Goal: Navigation & Orientation: Find specific page/section

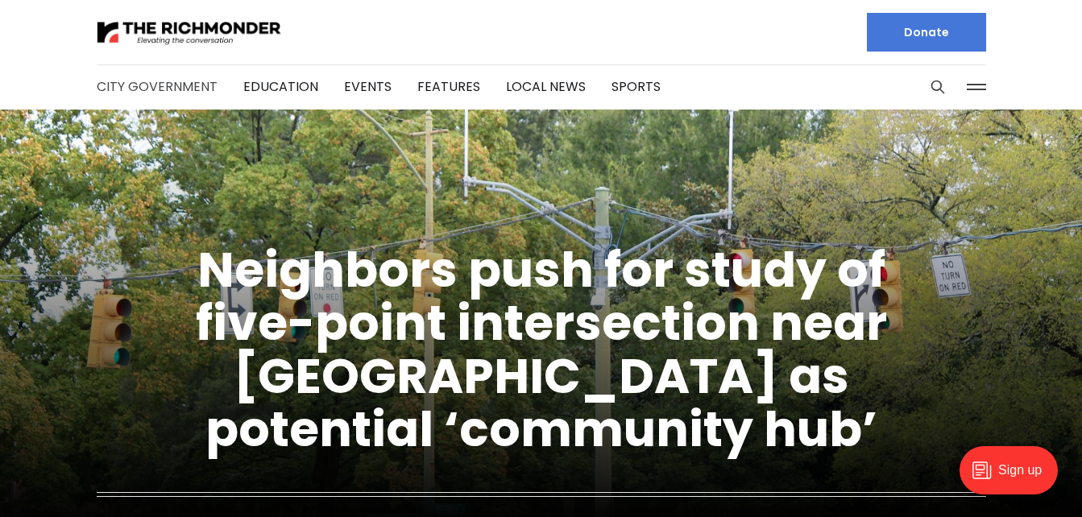
click at [178, 89] on link "City Government" at bounding box center [157, 86] width 121 height 19
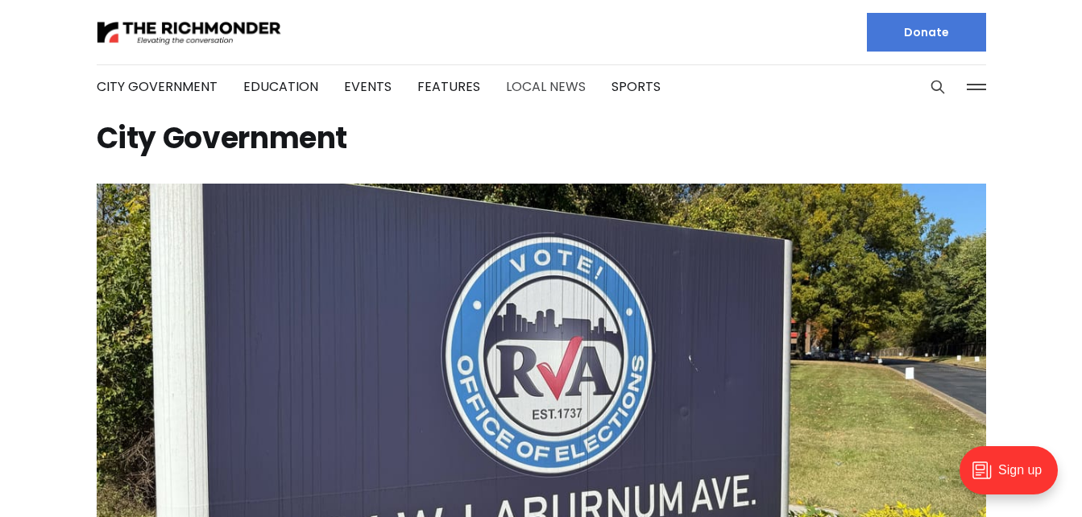
click at [542, 86] on link "Local News" at bounding box center [546, 86] width 80 height 19
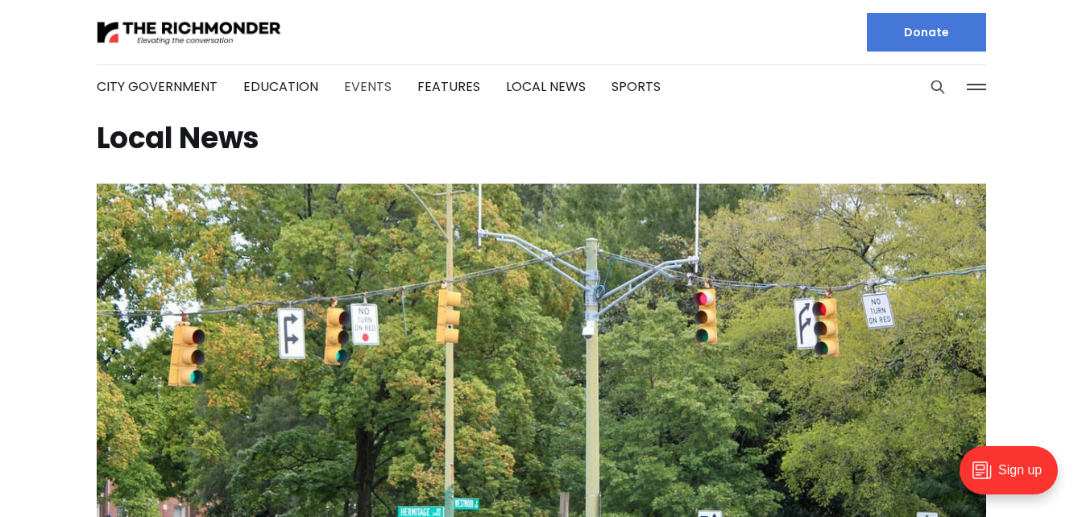
click at [359, 85] on link "Events" at bounding box center [368, 86] width 48 height 19
